Goal: Find specific page/section: Find specific page/section

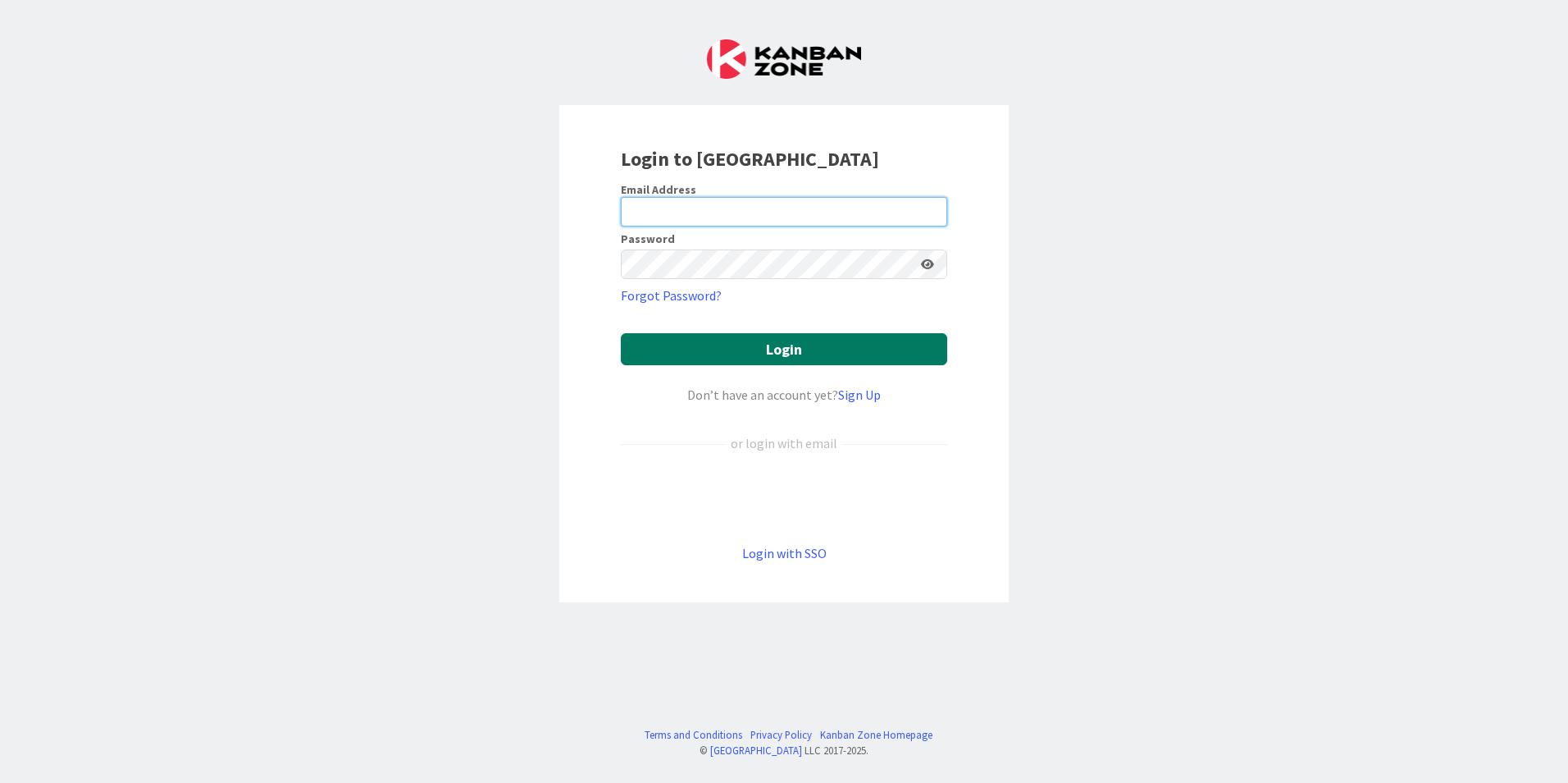
type input "[EMAIL_ADDRESS][DOMAIN_NAME]"
click at [726, 343] on button "Login" at bounding box center [784, 349] width 326 height 32
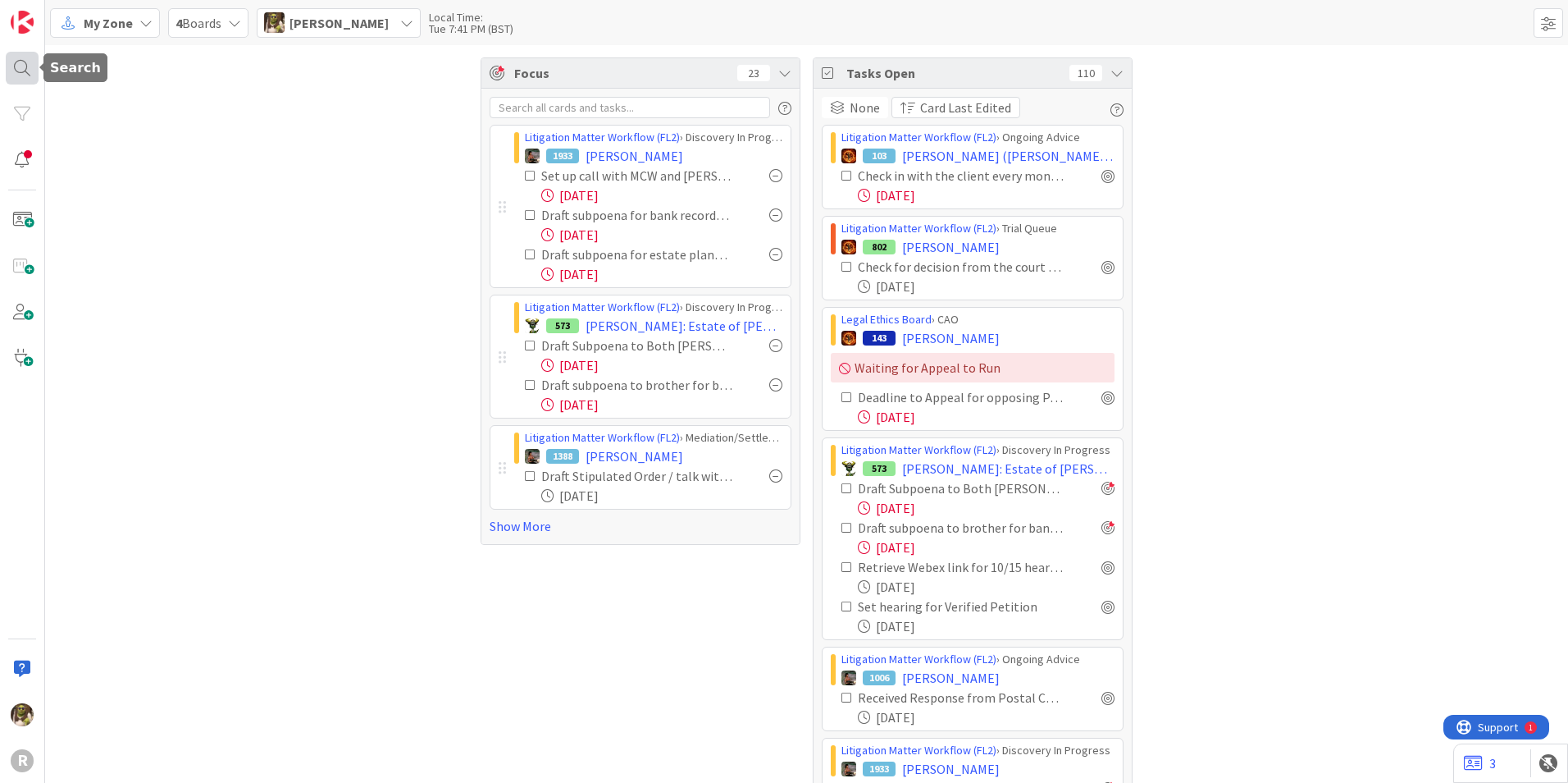
click at [35, 66] on div at bounding box center [23, 68] width 33 height 33
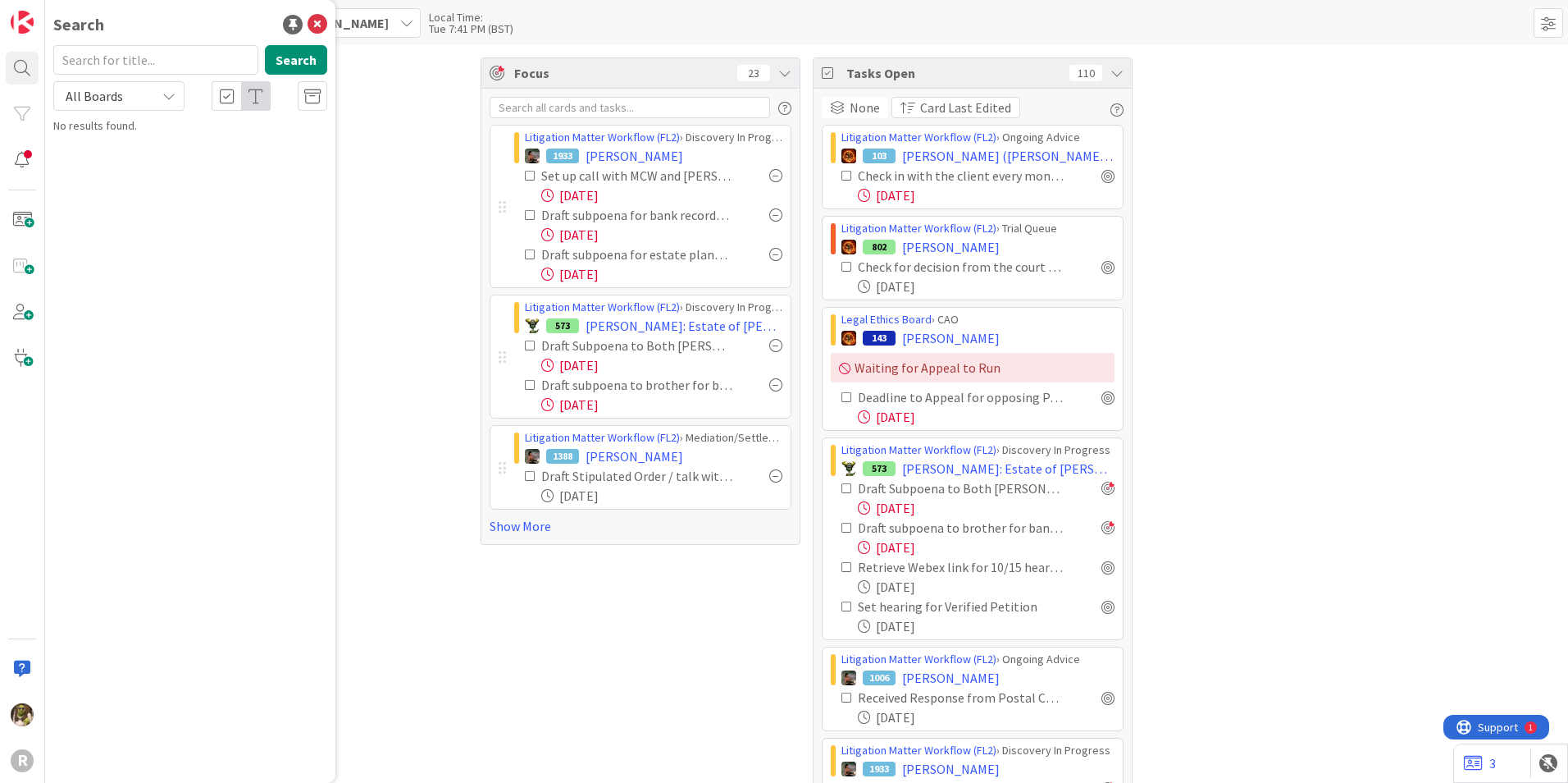
click at [527, 525] on link "Show More" at bounding box center [640, 525] width 302 height 20
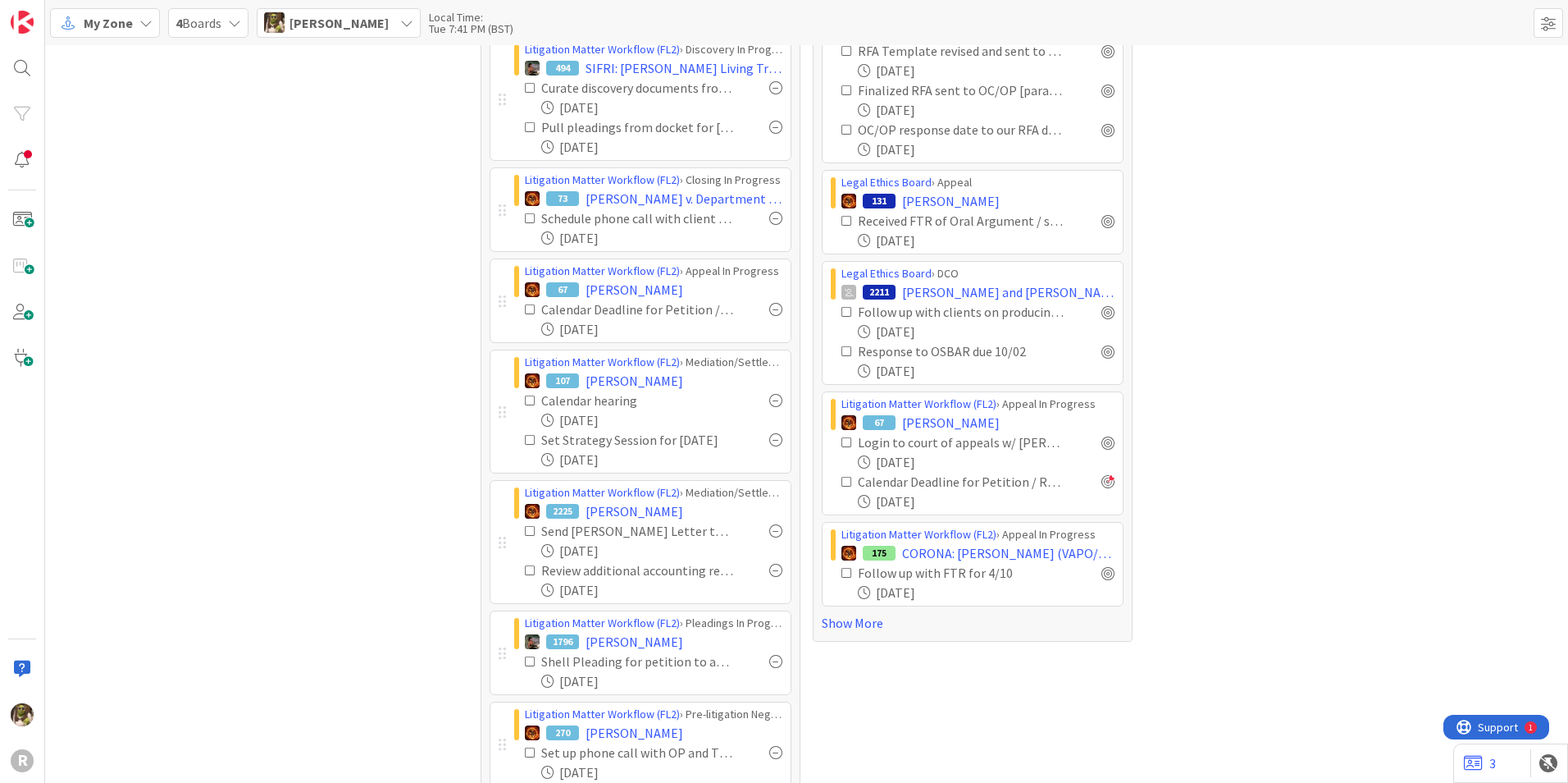
scroll to position [1064, 0]
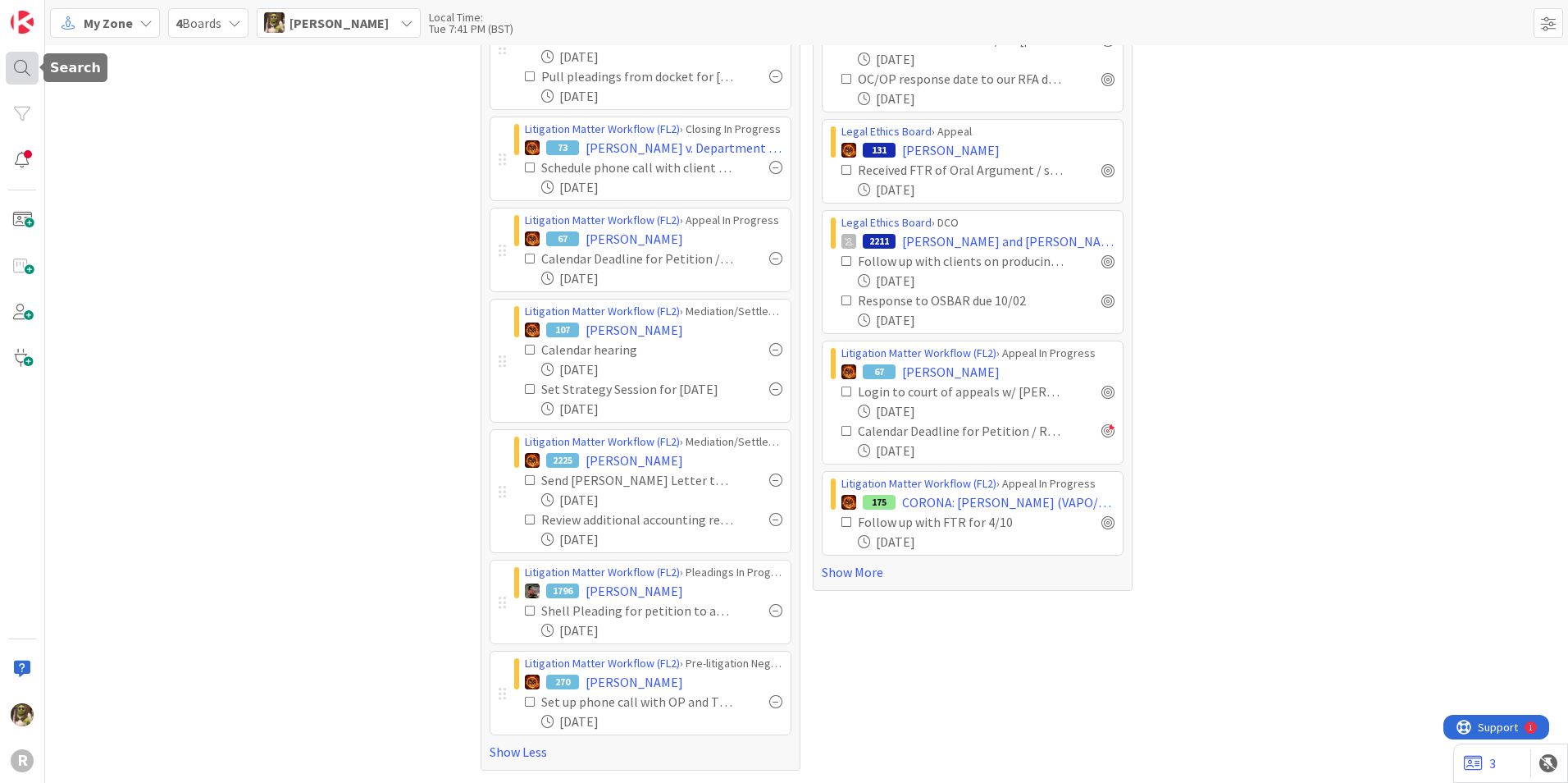
click at [25, 64] on div at bounding box center [23, 68] width 33 height 33
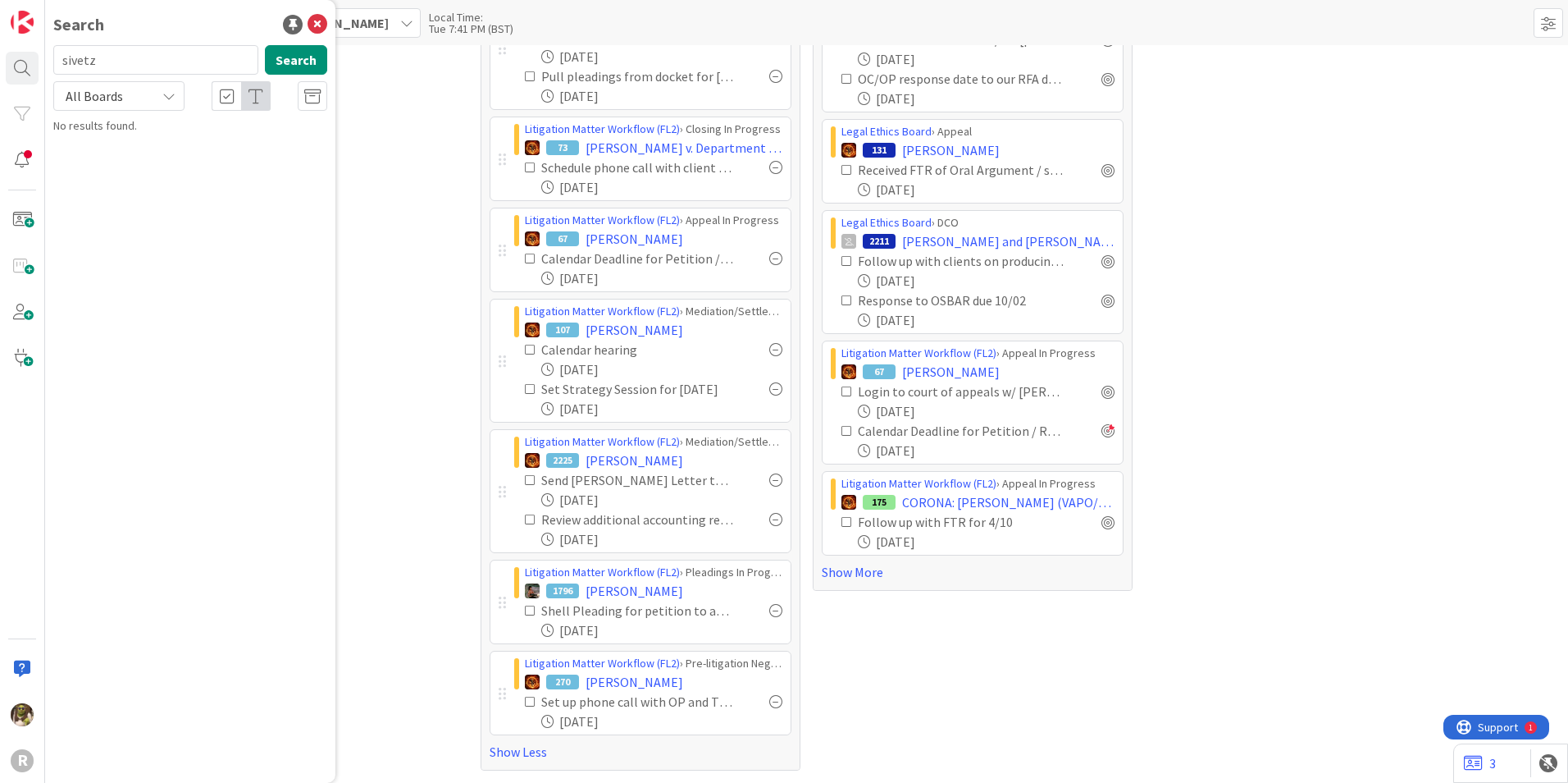
type input "sivetz"
click at [135, 139] on mark "SIVETZ" at bounding box center [135, 145] width 38 height 17
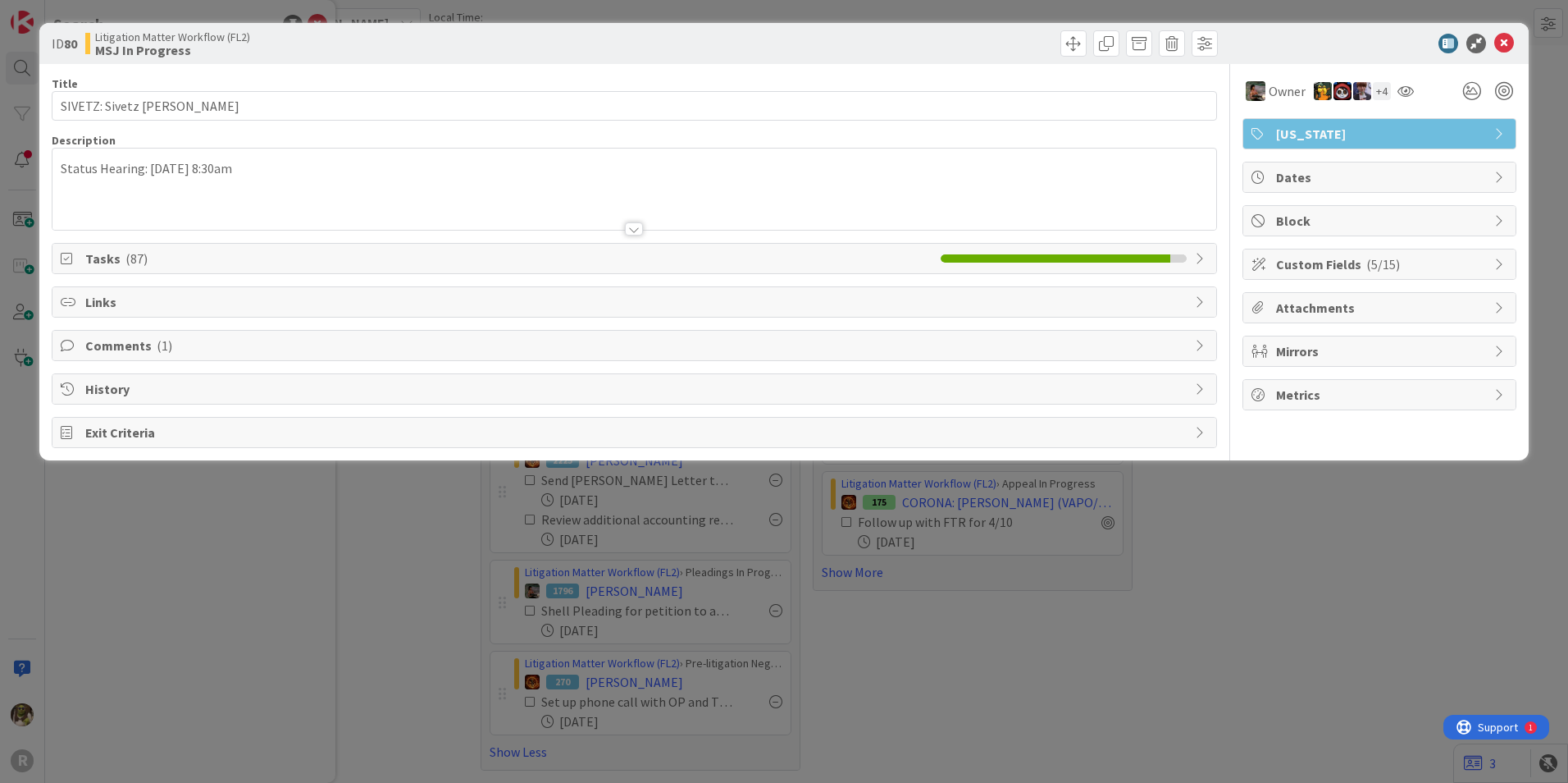
click at [726, 259] on span "Tasks ( 87 )" at bounding box center [509, 258] width 847 height 20
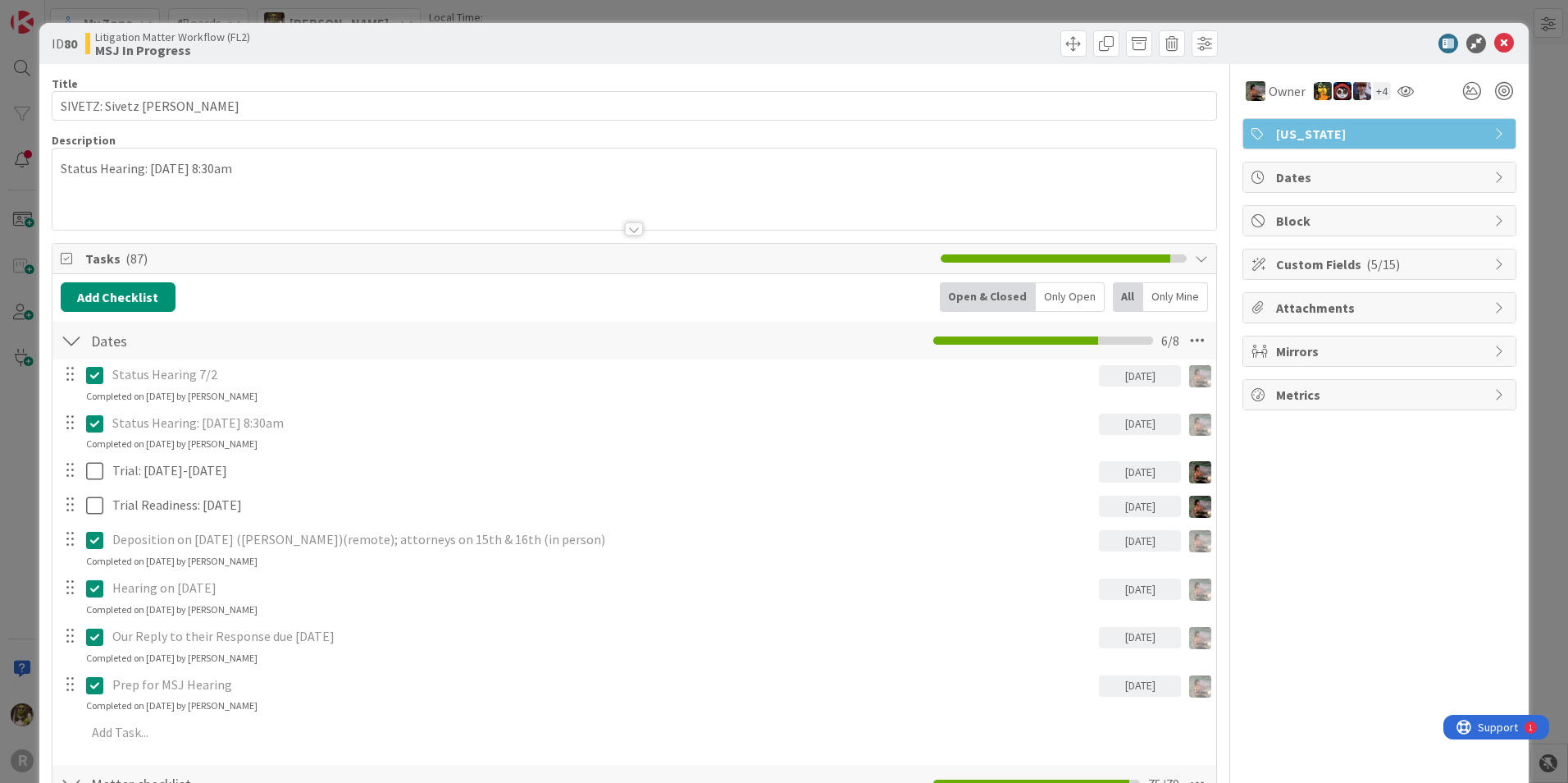
click at [1078, 292] on div "Only Open" at bounding box center [1070, 297] width 69 height 30
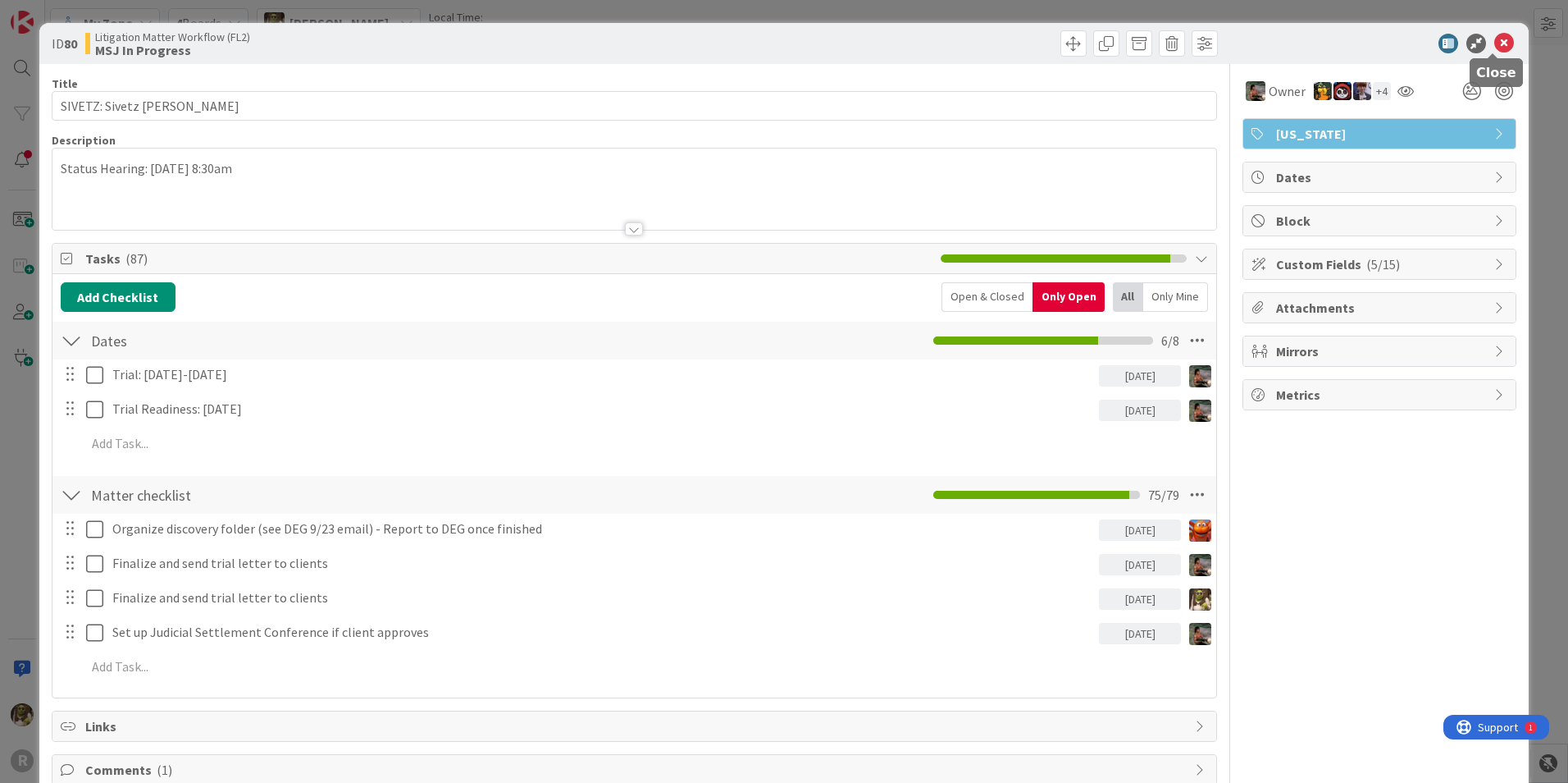
click at [1494, 45] on icon at bounding box center [1503, 44] width 20 height 20
